Goal: Task Accomplishment & Management: Use online tool/utility

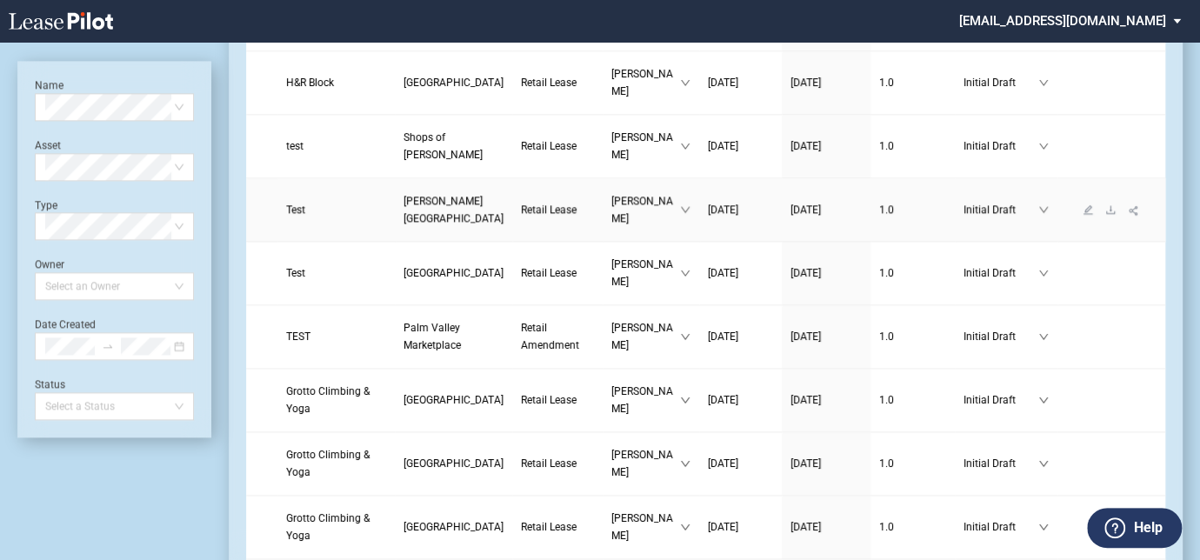
scroll to position [1027, 0]
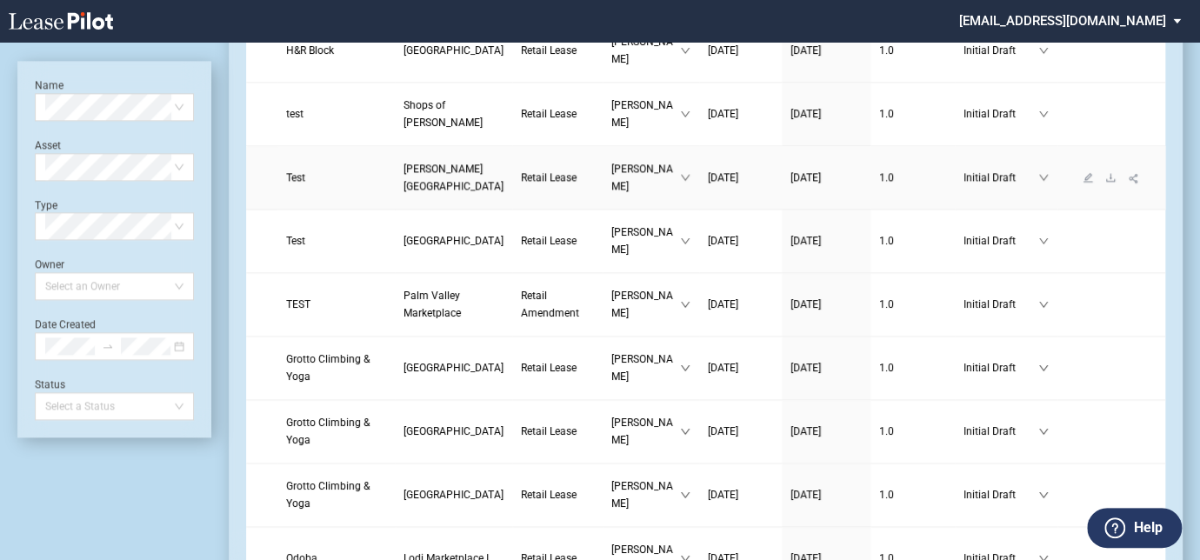
click at [404, 195] on link "[PERSON_NAME][GEOGRAPHIC_DATA]" at bounding box center [454, 177] width 100 height 35
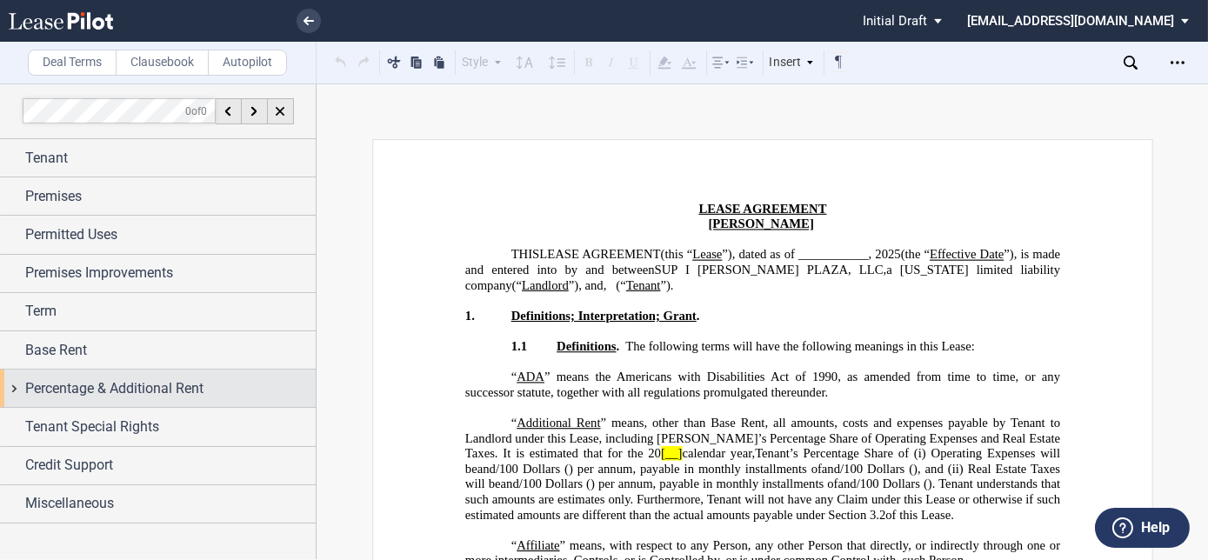
click at [56, 373] on div "Percentage & Additional Rent" at bounding box center [158, 388] width 316 height 37
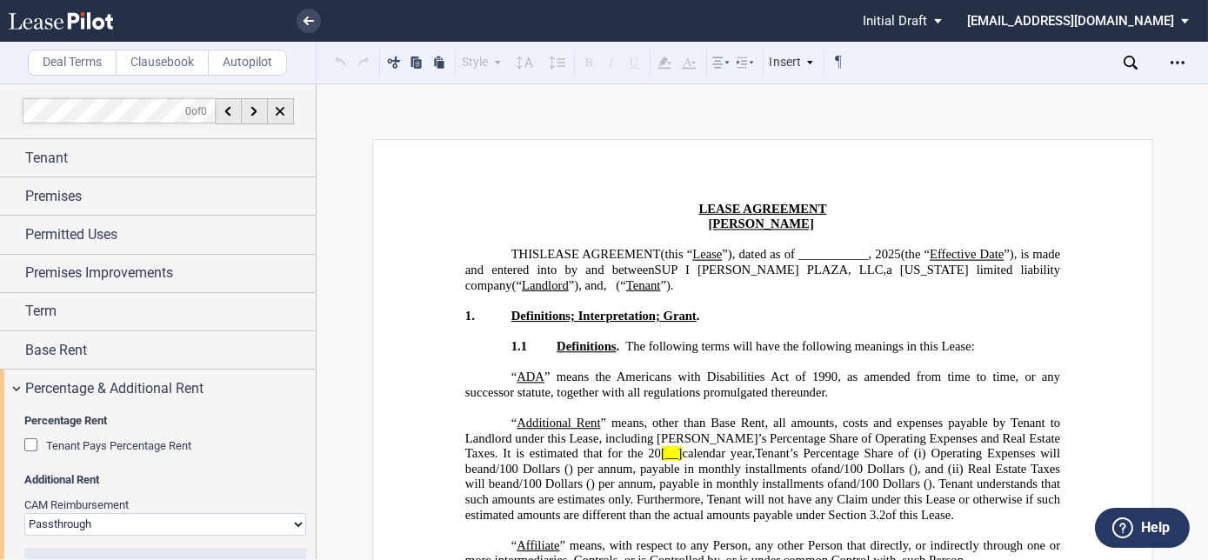
scroll to position [61, 0]
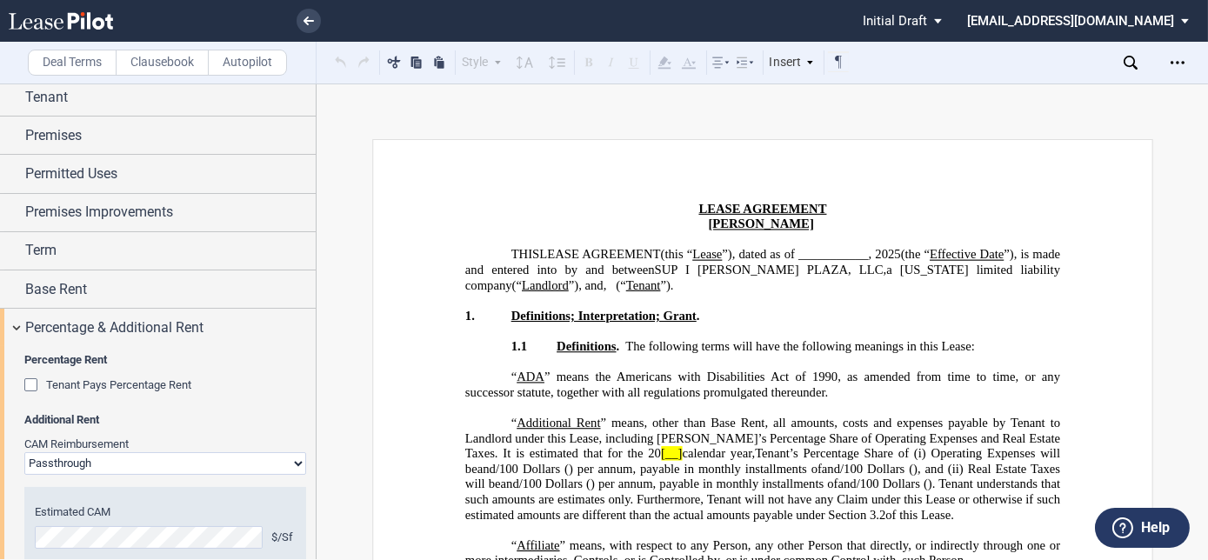
click at [28, 378] on div "Tenant Pays Percentage Rent" at bounding box center [32, 386] width 17 height 17
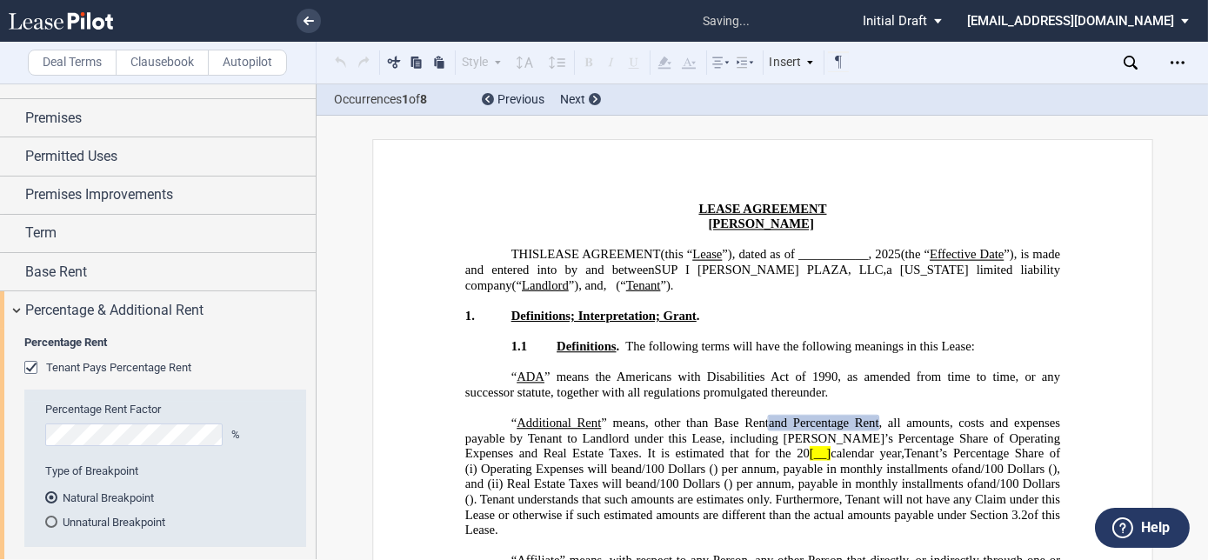
scroll to position [237, 0]
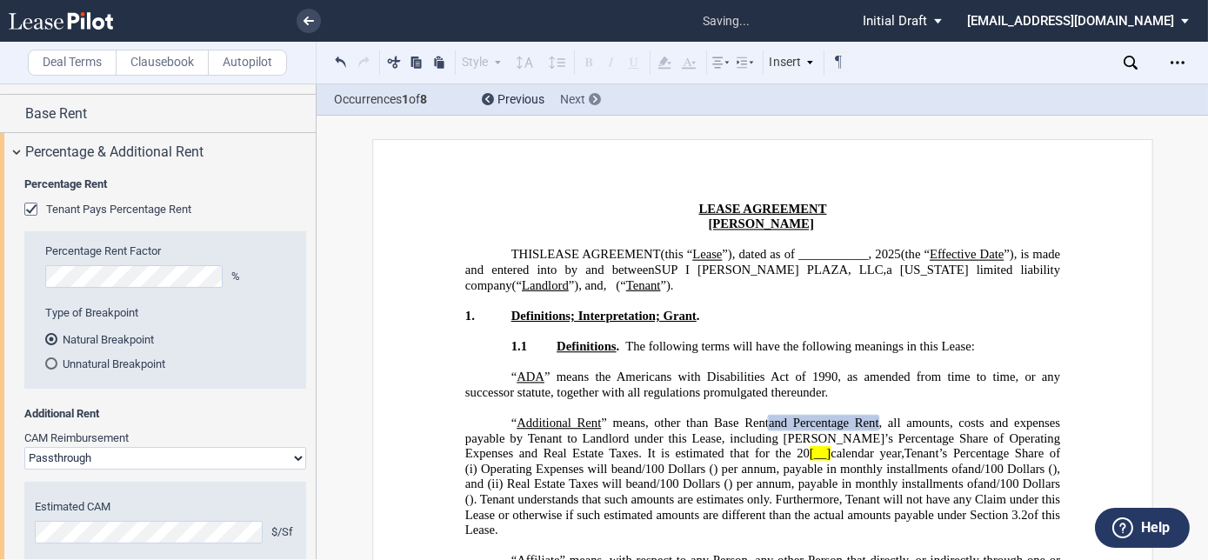
click at [589, 93] on div "Next" at bounding box center [580, 99] width 41 height 17
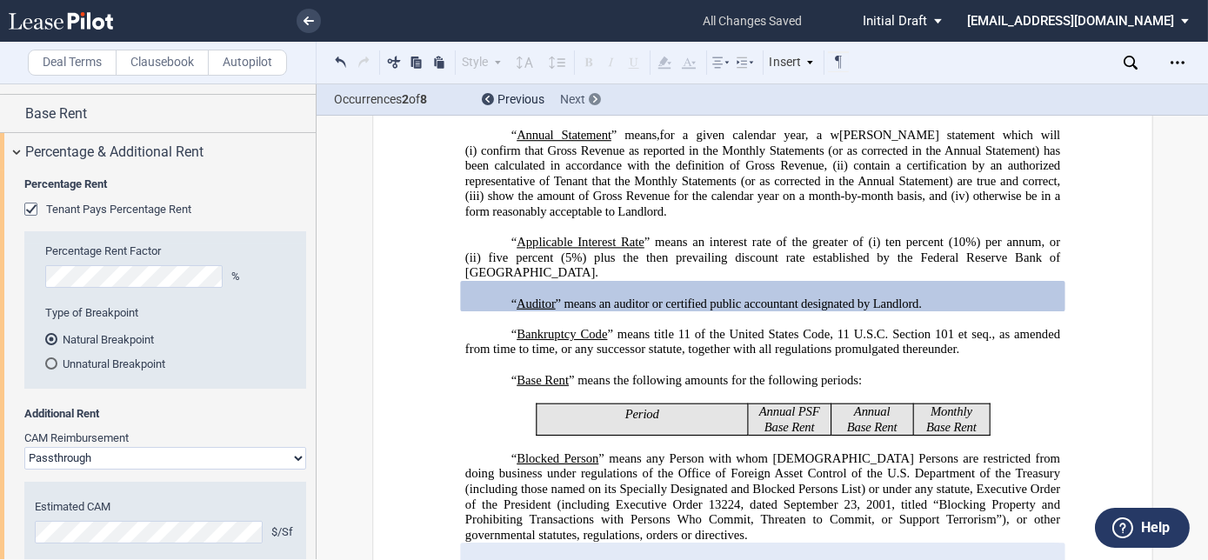
click at [589, 95] on div at bounding box center [595, 99] width 12 height 12
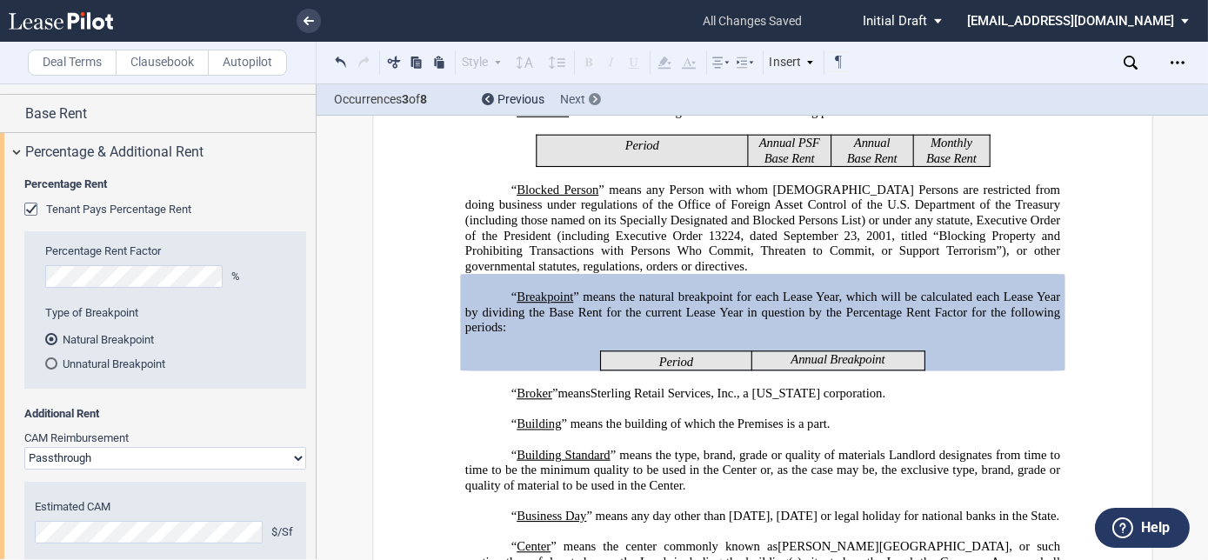
scroll to position [796, 0]
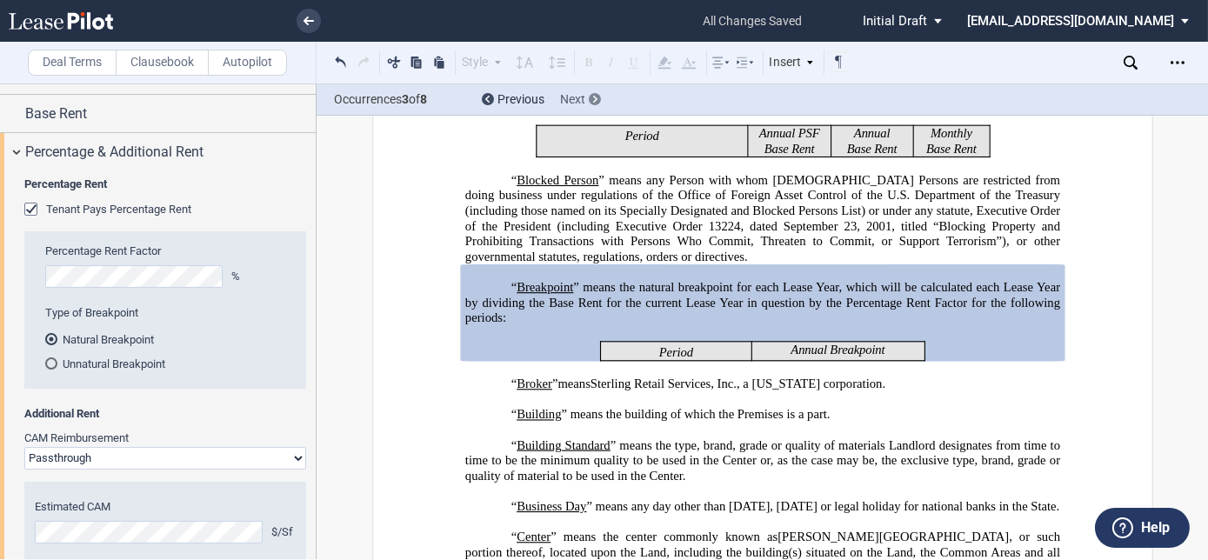
click at [589, 95] on div at bounding box center [595, 99] width 12 height 12
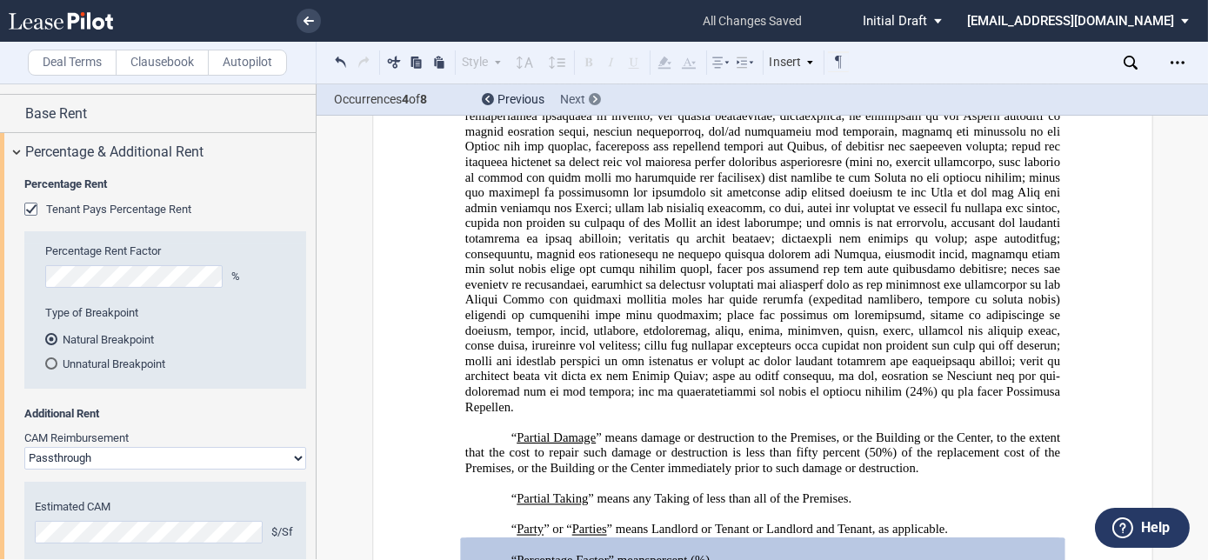
scroll to position [4124, 0]
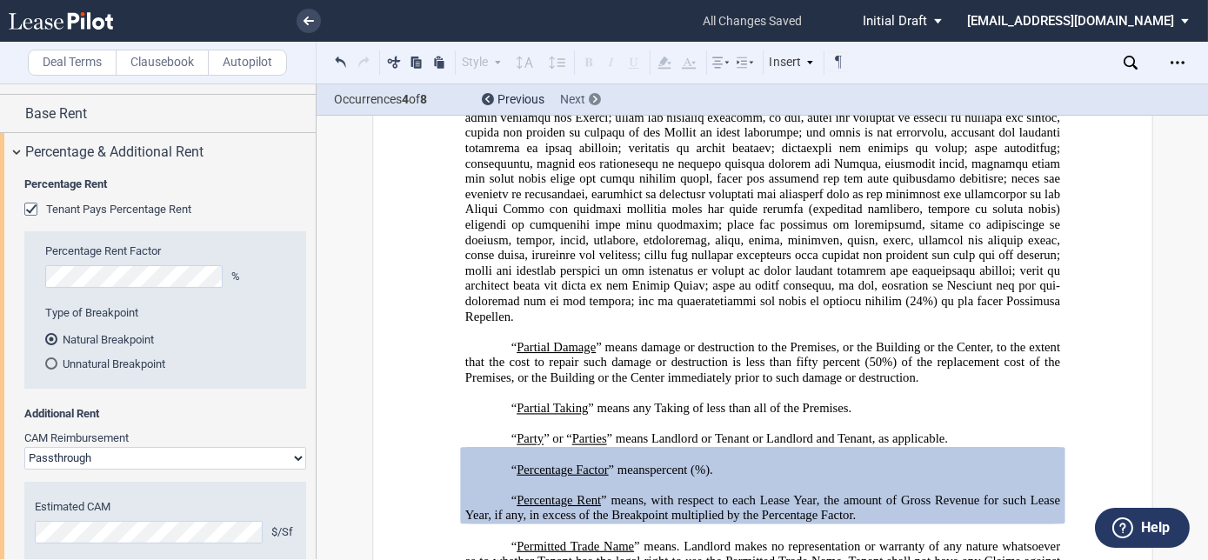
click at [592, 97] on div at bounding box center [595, 99] width 12 height 12
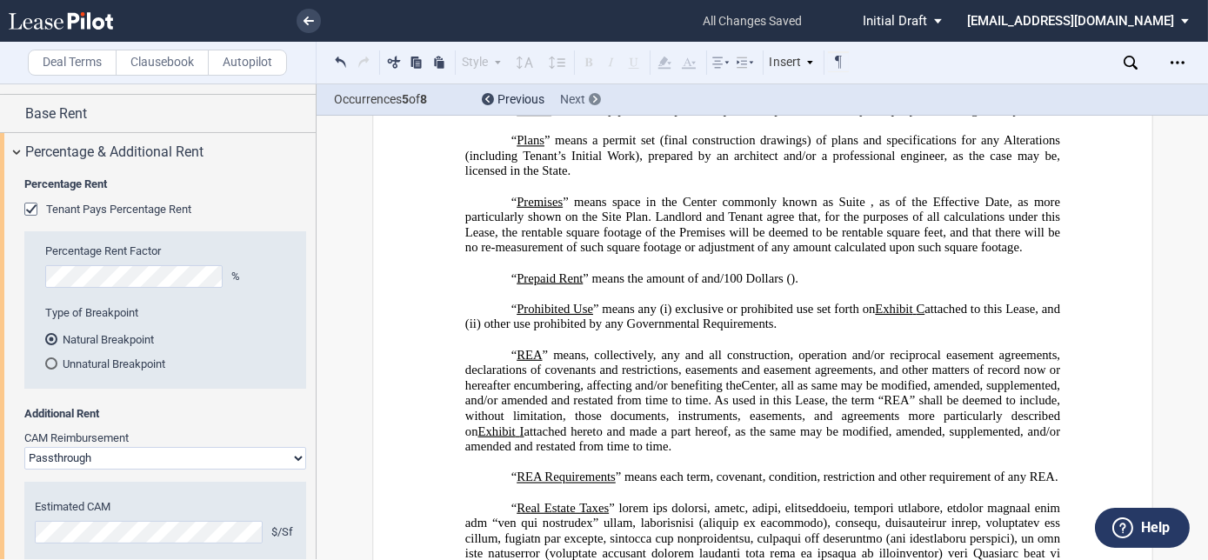
scroll to position [4959, 0]
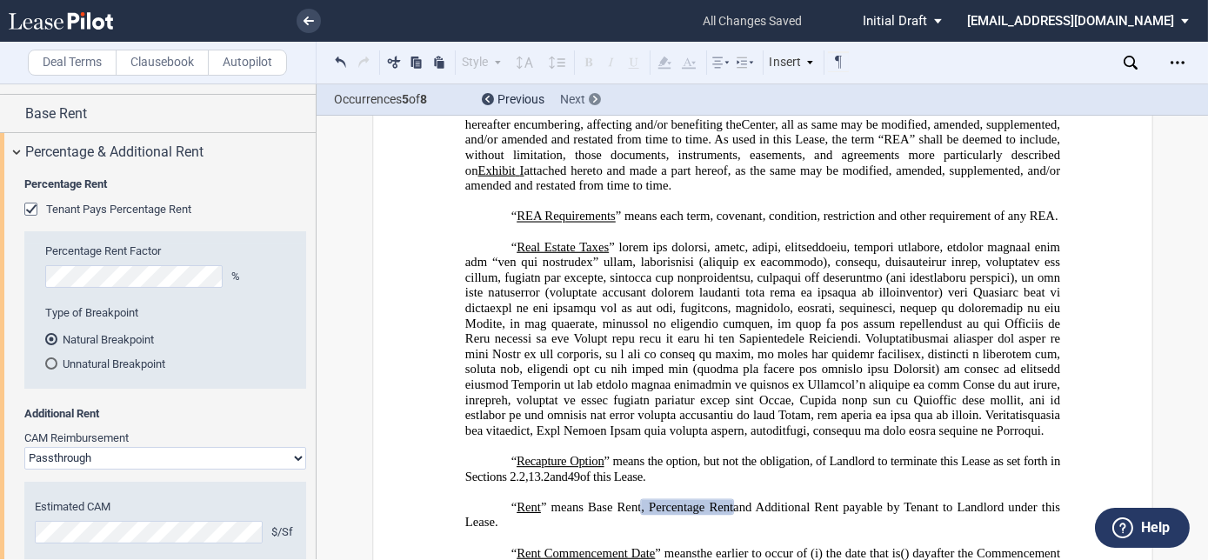
click at [592, 97] on div at bounding box center [595, 99] width 12 height 12
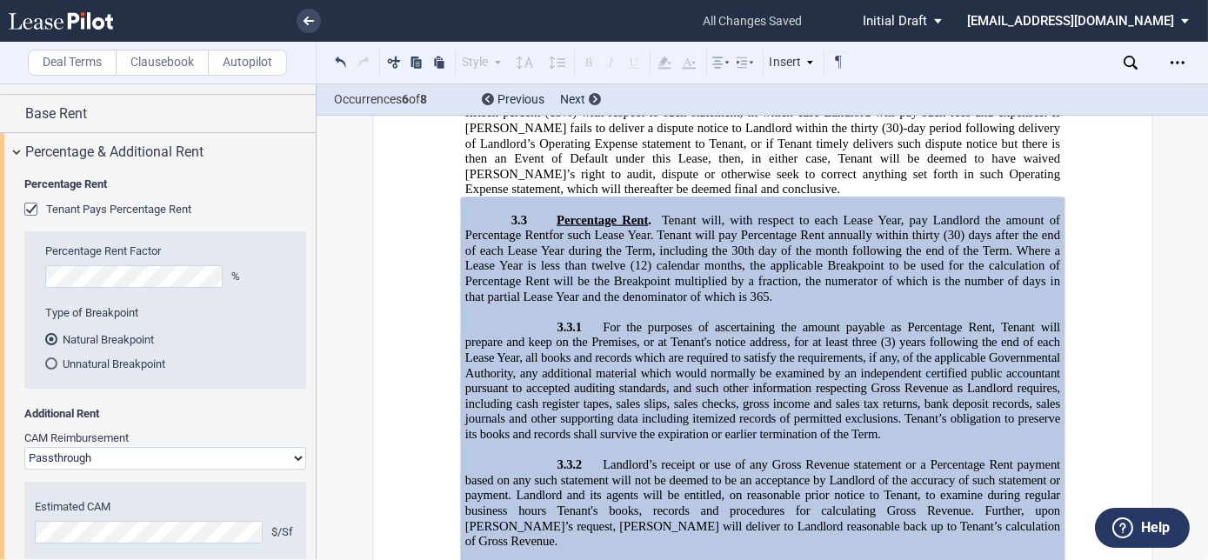
scroll to position [8828, 0]
